Goal: Information Seeking & Learning: Learn about a topic

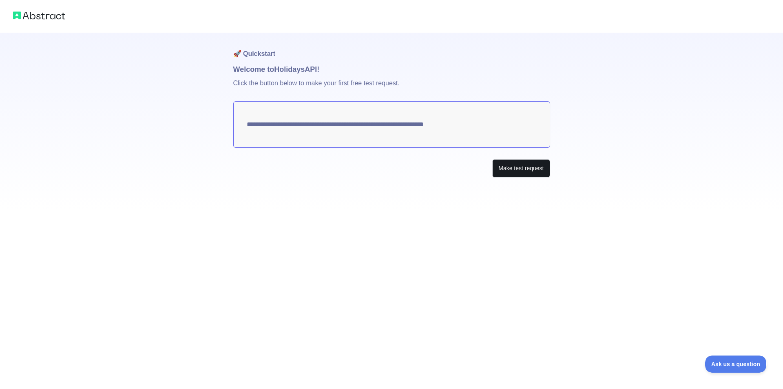
click at [506, 159] on div "**********" at bounding box center [391, 121] width 317 height 177
click at [510, 168] on button "Make test request" at bounding box center [520, 168] width 57 height 18
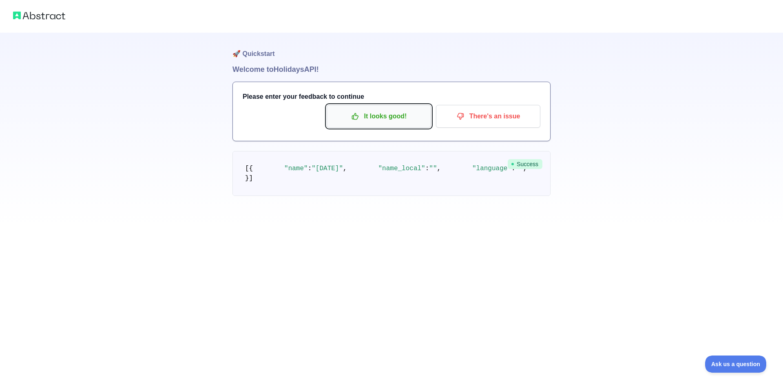
click at [395, 112] on p "It looks good!" at bounding box center [379, 116] width 92 height 14
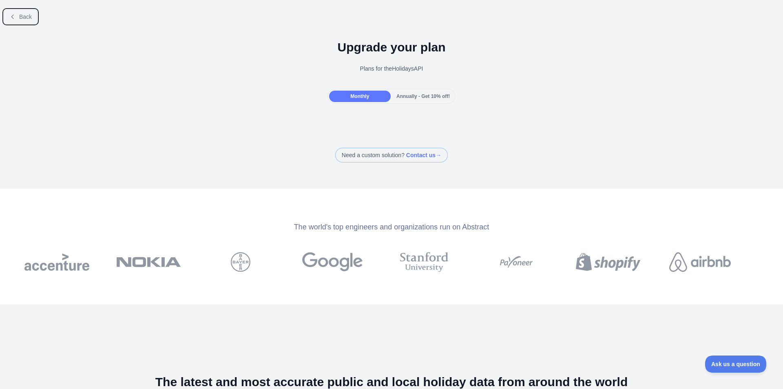
click at [26, 17] on span "Back" at bounding box center [25, 16] width 13 height 7
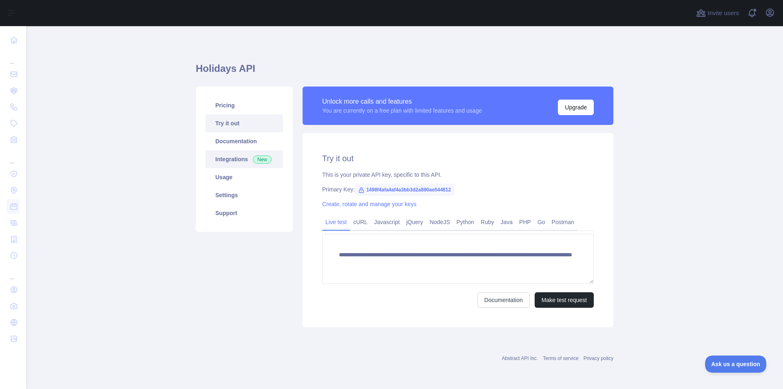
click at [247, 160] on link "Integrations New" at bounding box center [243, 159] width 77 height 18
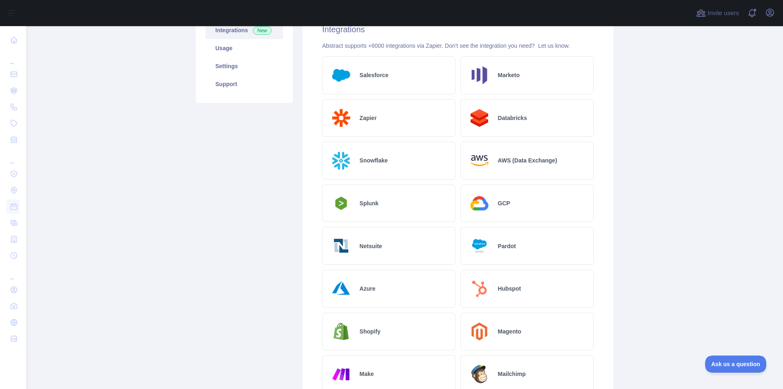
scroll to position [41, 0]
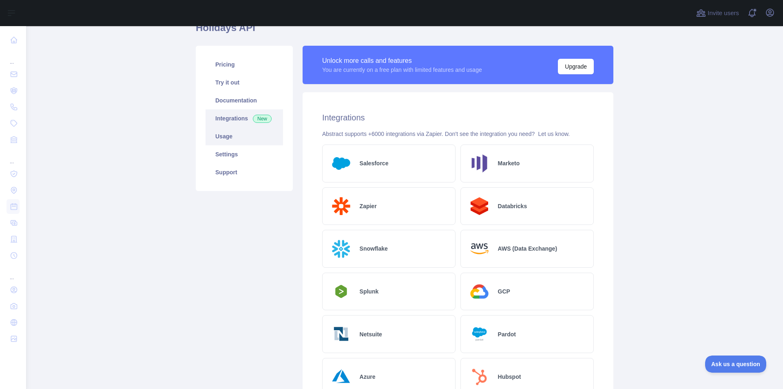
click at [253, 143] on link "Usage" at bounding box center [243, 136] width 77 height 18
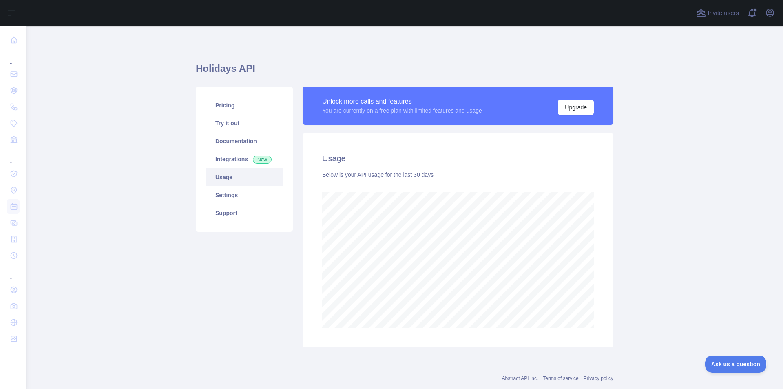
scroll to position [362, 751]
click at [252, 111] on link "Pricing" at bounding box center [243, 105] width 77 height 18
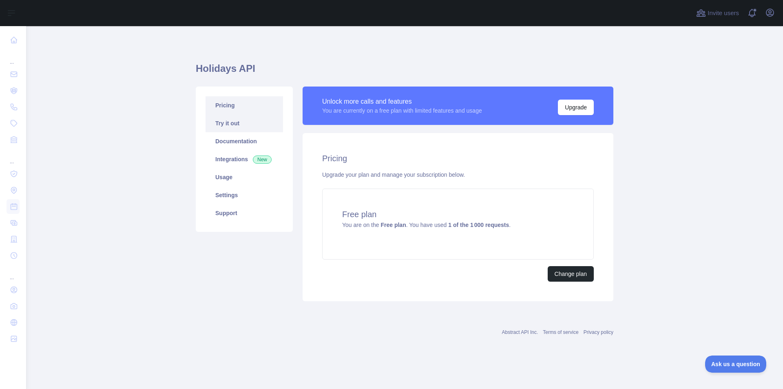
click at [248, 122] on link "Try it out" at bounding box center [243, 123] width 77 height 18
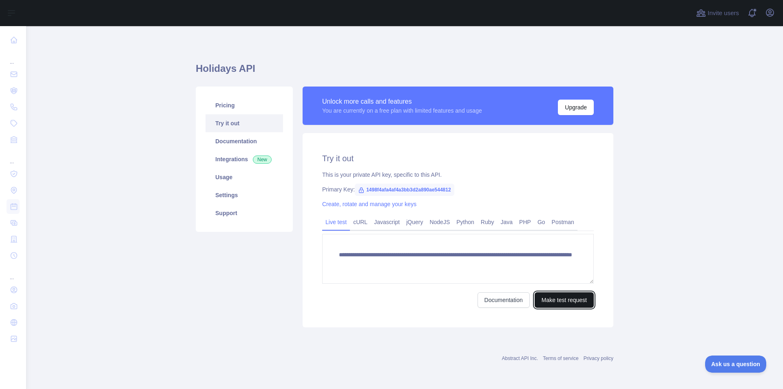
click at [547, 302] on button "Make test request" at bounding box center [563, 299] width 59 height 15
